Goal: Use online tool/utility: Utilize a website feature to perform a specific function

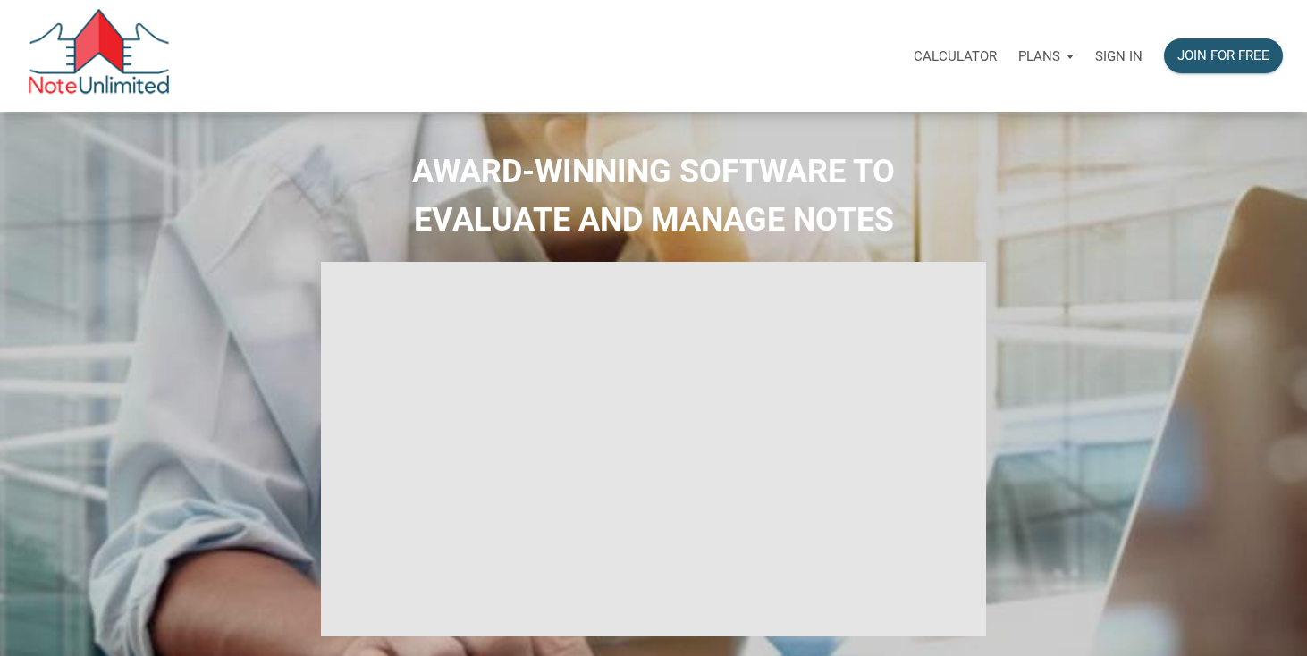
click at [985, 56] on p "Calculator" at bounding box center [955, 56] width 83 height 16
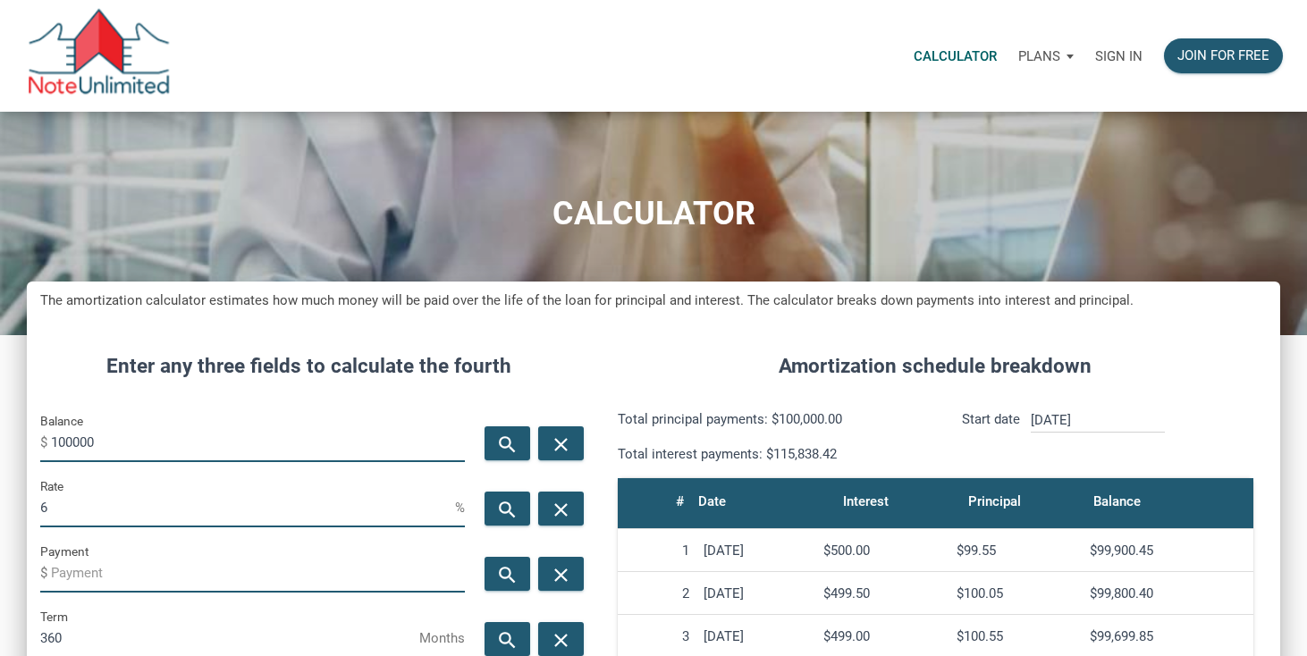
scroll to position [867, 1253]
click at [1112, 55] on p "Sign in" at bounding box center [1118, 56] width 47 height 16
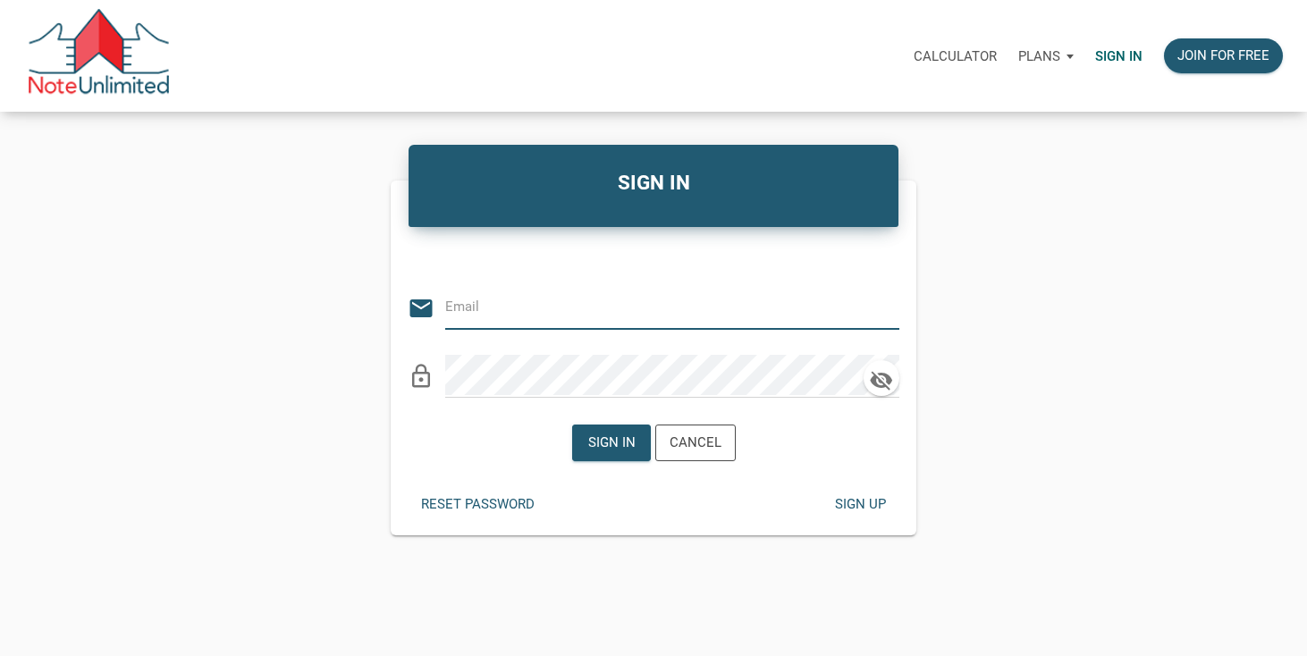
type input "[EMAIL_ADDRESS][DOMAIN_NAME]"
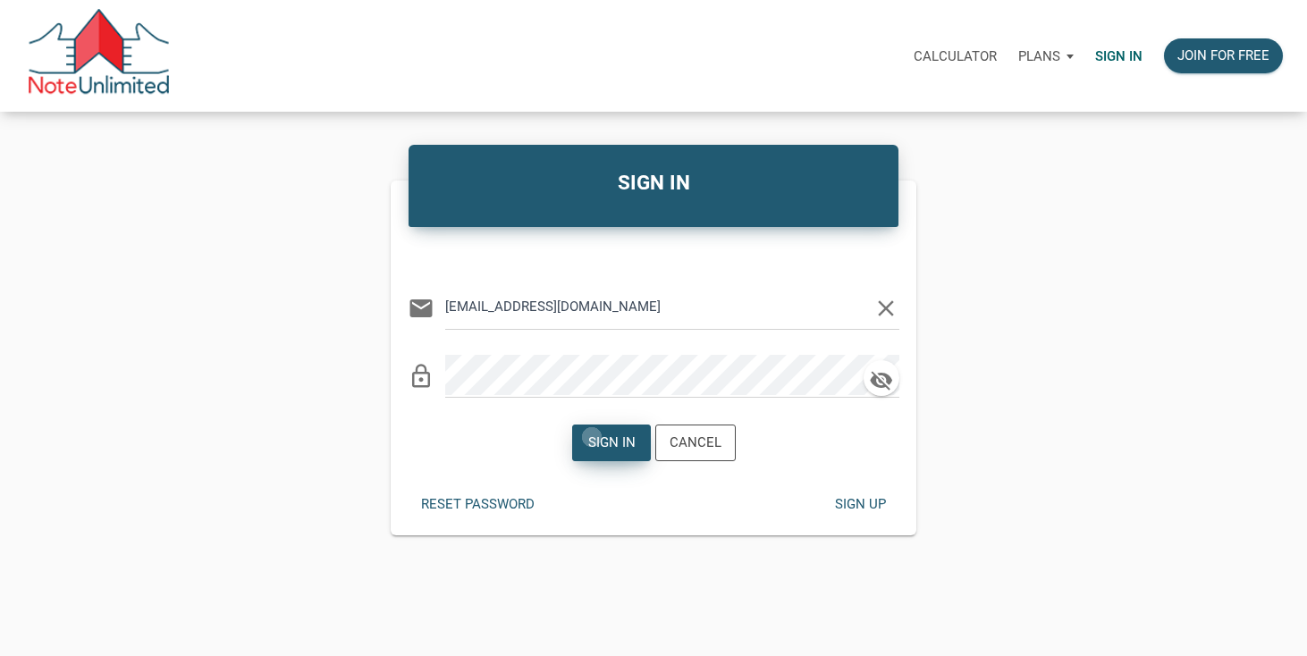
click at [592, 437] on div "Sign in" at bounding box center [610, 443] width 47 height 21
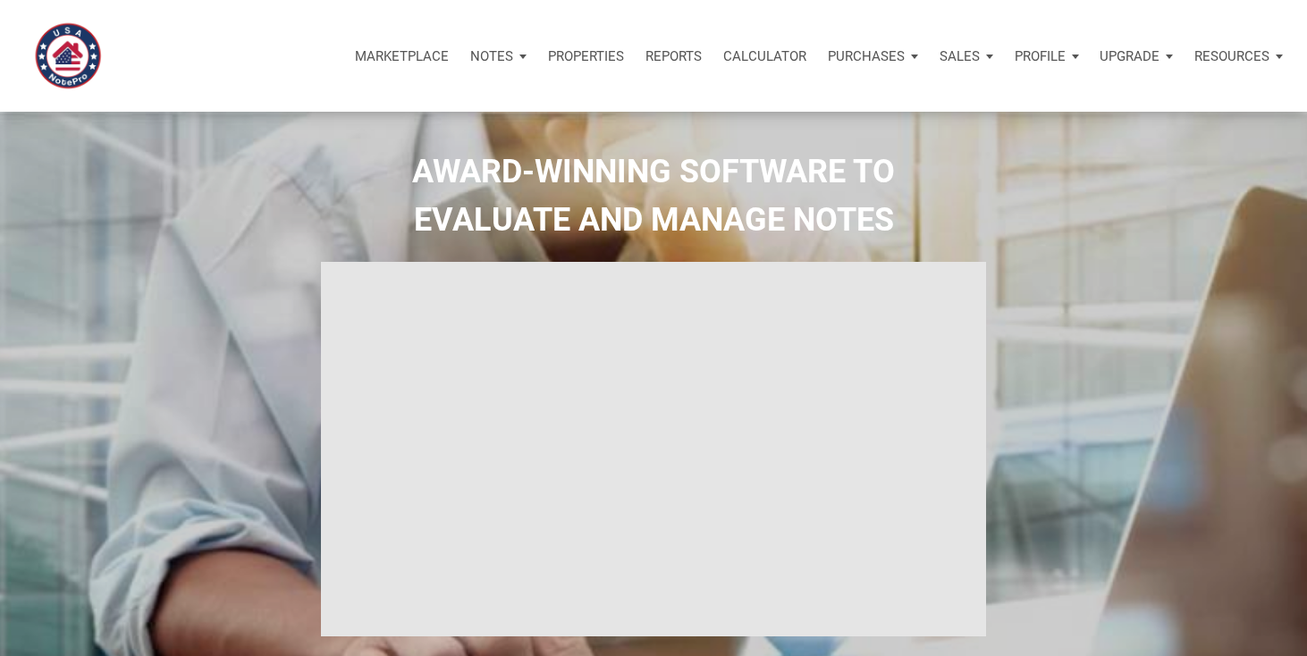
type input "Introduction to new features"
select select
click at [775, 53] on p "Calculator" at bounding box center [764, 56] width 83 height 16
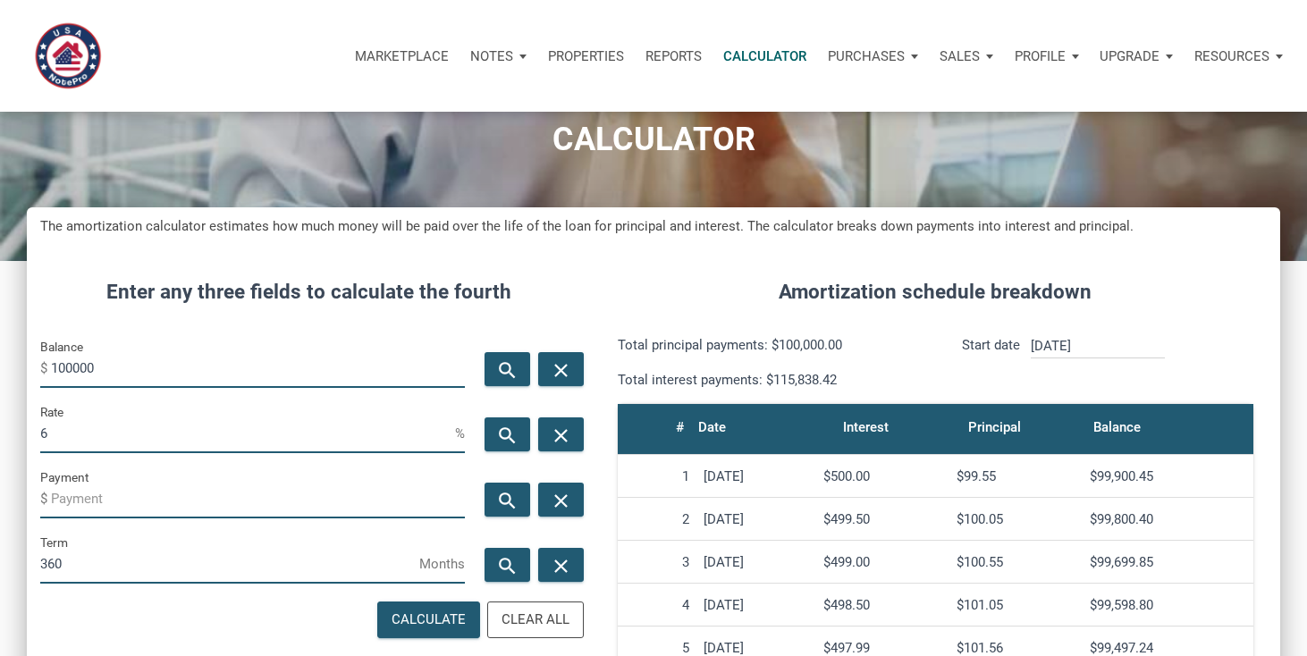
scroll to position [80, 0]
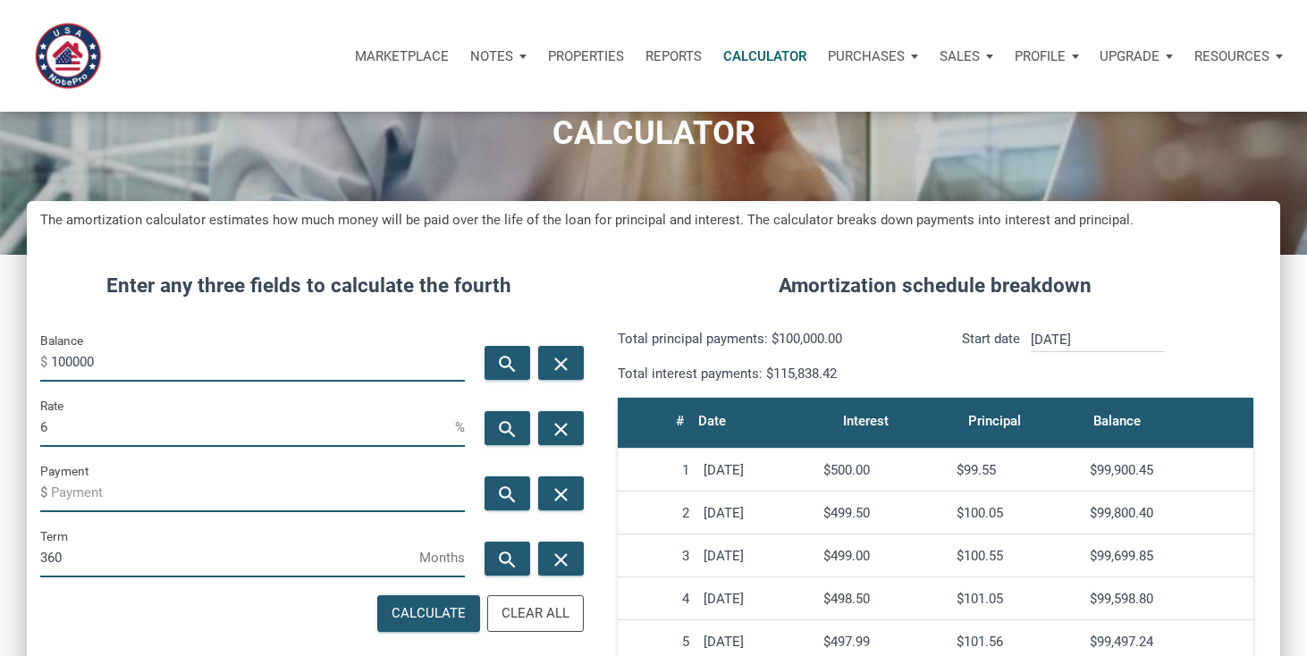
click at [164, 358] on input "100000" at bounding box center [258, 361] width 414 height 40
click at [120, 435] on input "6" at bounding box center [247, 427] width 415 height 40
type input "3"
click at [240, 554] on input "360" at bounding box center [229, 557] width 379 height 40
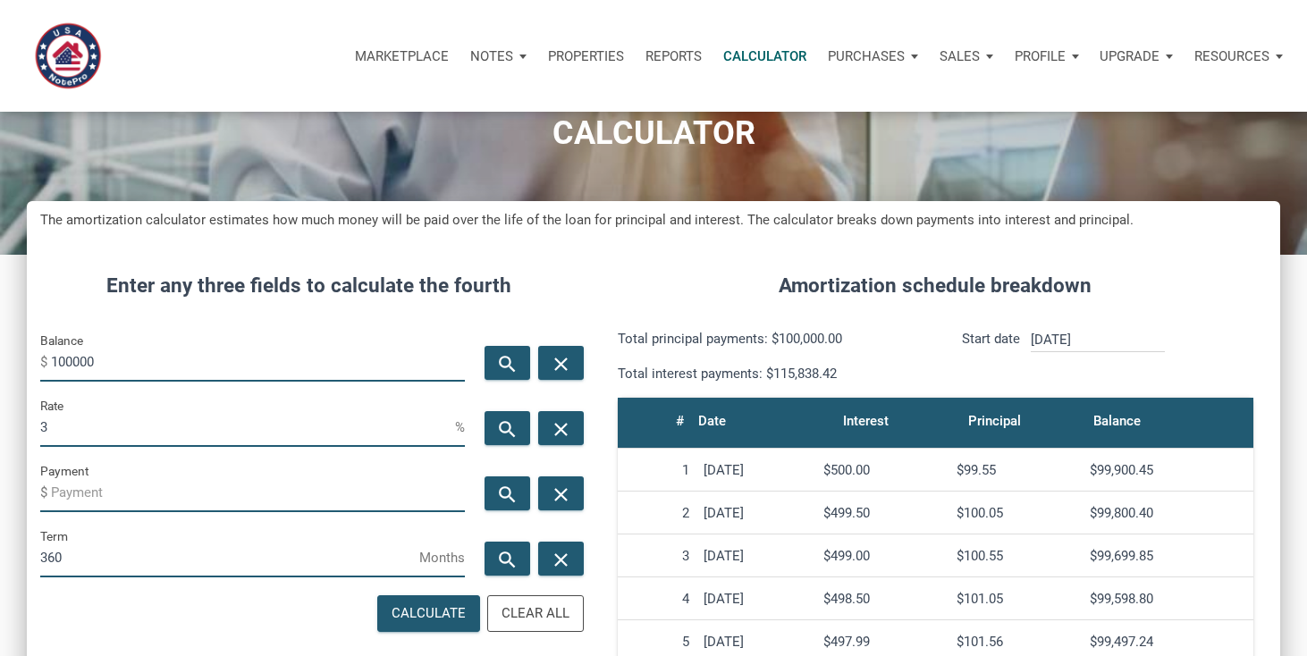
click at [240, 554] on input "360" at bounding box center [229, 557] width 379 height 40
type input "120"
click at [505, 485] on icon "search" at bounding box center [507, 494] width 21 height 22
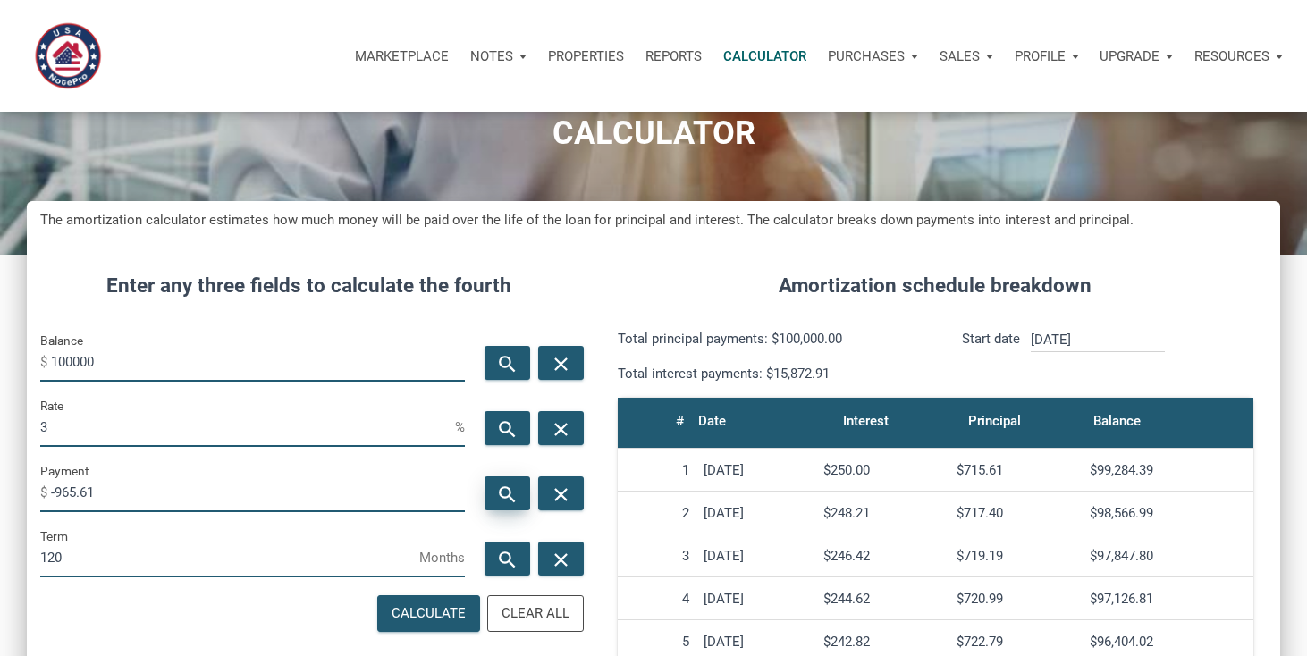
scroll to position [867, 1253]
click at [124, 492] on input "-965.61" at bounding box center [258, 492] width 414 height 40
type input "-1000"
click at [500, 553] on icon "search" at bounding box center [507, 559] width 21 height 22
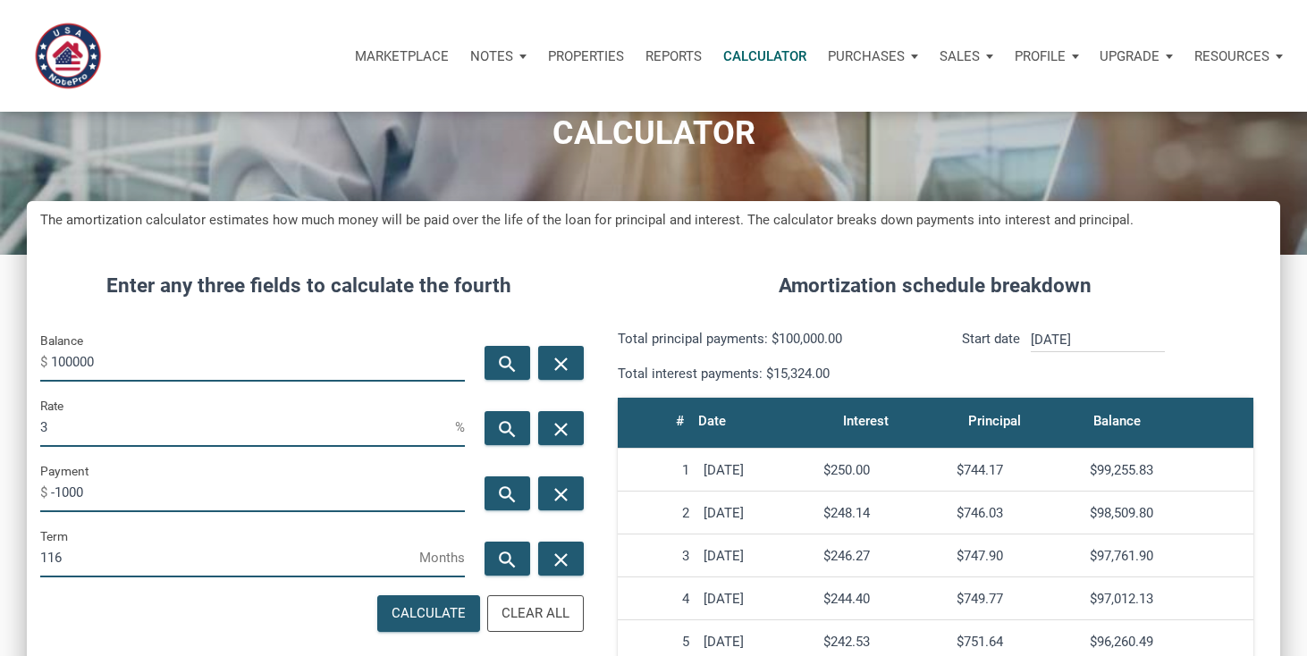
click at [146, 570] on input "116" at bounding box center [229, 557] width 379 height 40
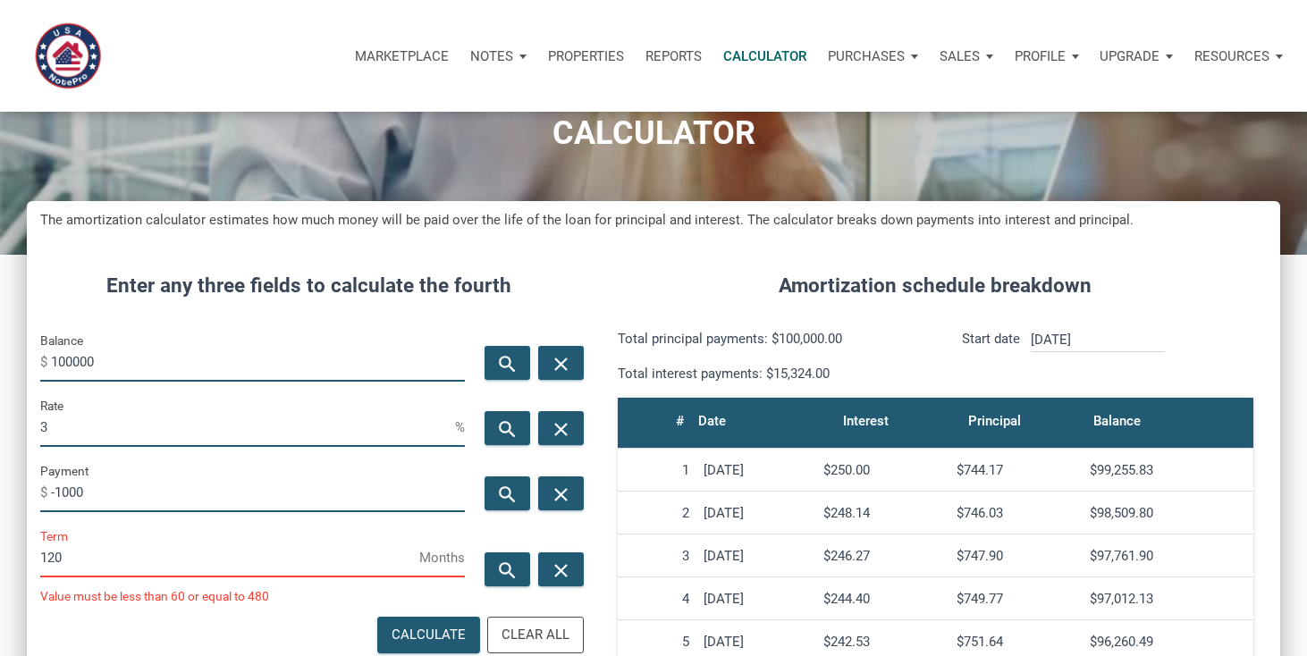
scroll to position [892984, 892598]
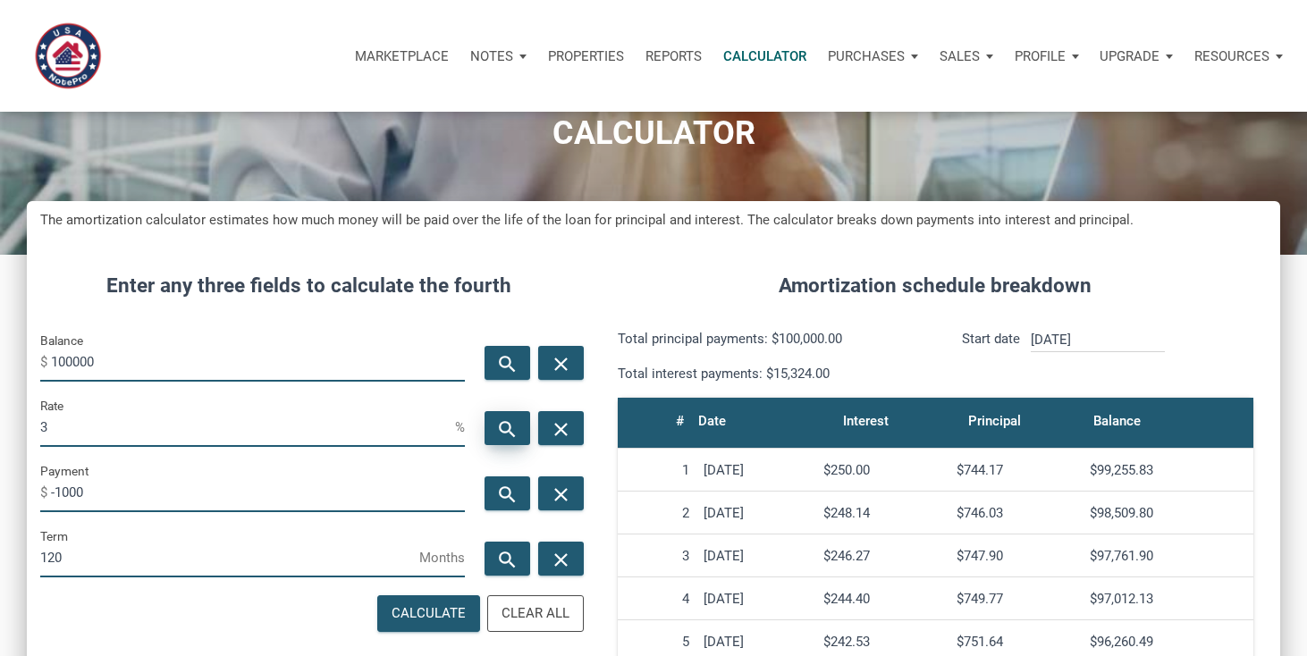
type input "120"
click at [504, 425] on icon "search" at bounding box center [507, 428] width 21 height 22
type input "3.74"
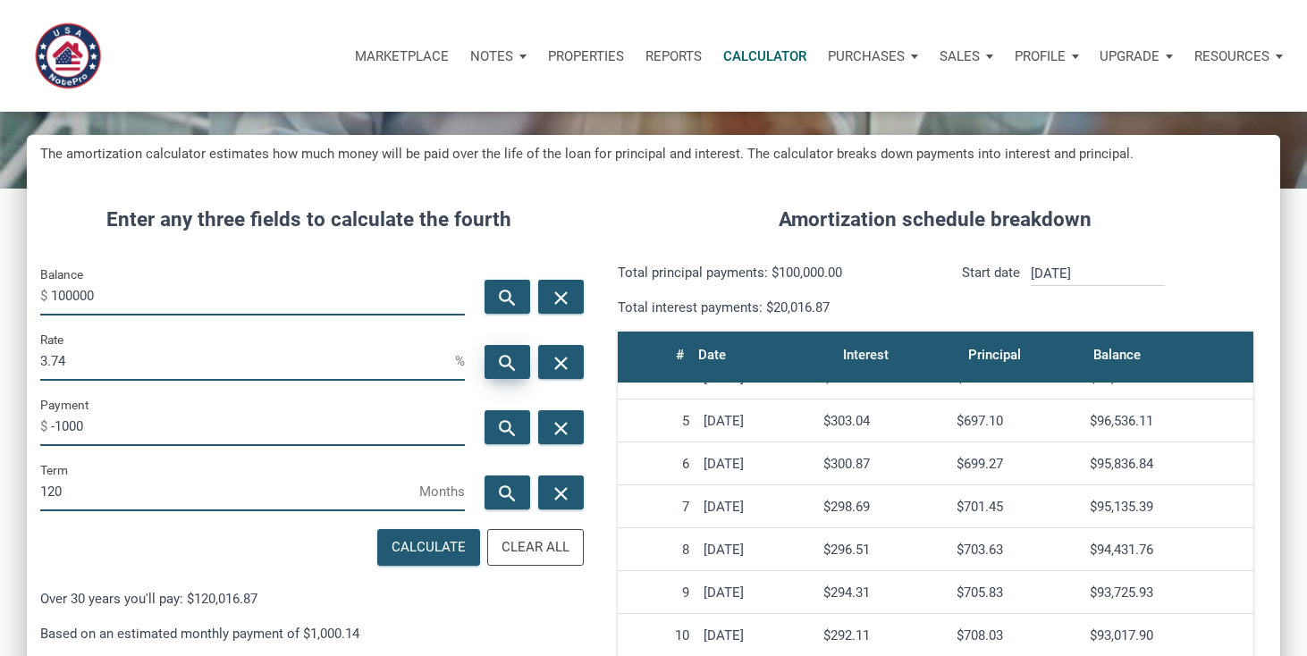
scroll to position [0, 0]
